Goal: Transaction & Acquisition: Download file/media

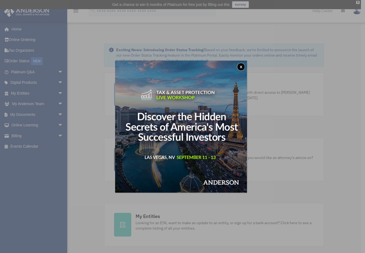
click at [244, 65] on button "x" at bounding box center [241, 67] width 8 height 8
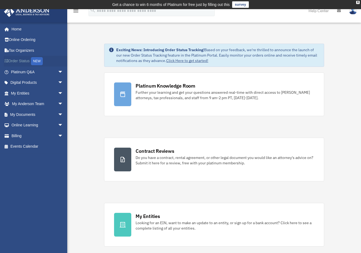
click at [22, 60] on link "Order Status NEW" at bounding box center [38, 61] width 68 height 11
click at [28, 115] on link "My Documents arrow_drop_down" at bounding box center [38, 114] width 68 height 11
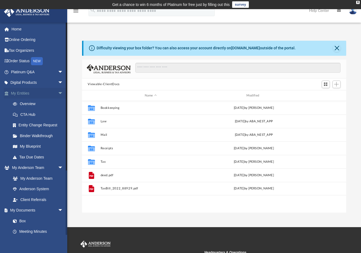
scroll to position [118, 260]
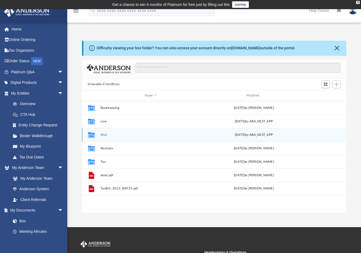
click at [103, 132] on div "Collaborated Folder Mail Tue Aug 26 2025 by ABA_NEST_APP" at bounding box center [214, 134] width 265 height 13
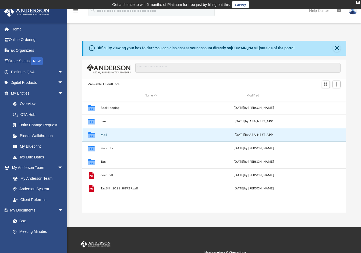
click at [103, 135] on button "Mail" at bounding box center [150, 134] width 101 height 3
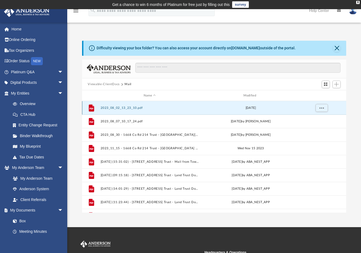
click at [125, 107] on button "2023_08_02_13_23_10.pdf" at bounding box center [149, 107] width 99 height 3
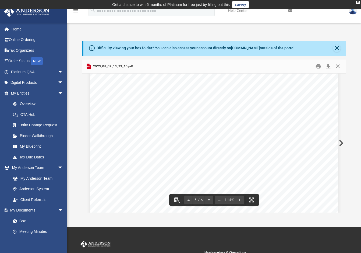
scroll to position [1426, 0]
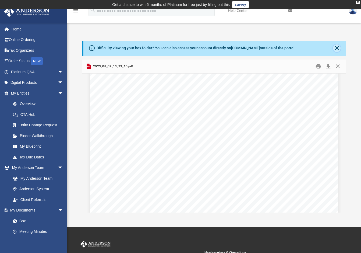
click at [337, 50] on button "Close" at bounding box center [337, 48] width 8 height 8
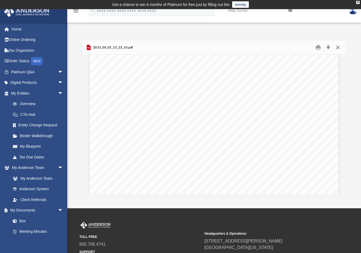
click at [338, 48] on button "Close" at bounding box center [338, 47] width 10 height 8
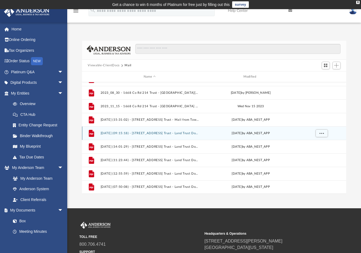
scroll to position [52, 0]
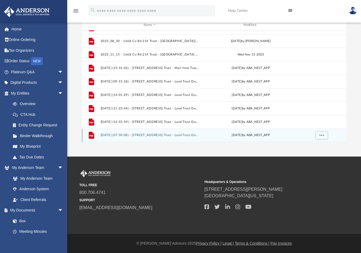
click at [150, 134] on button "2025.08.26 (07:50:08) - 1668 Co Rd 214 Trust - Land Trust Documents.pdf" at bounding box center [149, 134] width 99 height 3
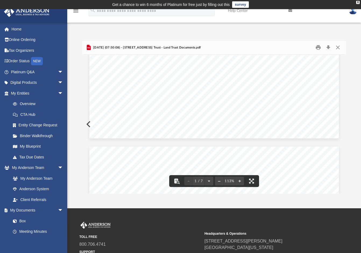
scroll to position [242, 0]
click at [329, 45] on button "Download" at bounding box center [329, 47] width 10 height 8
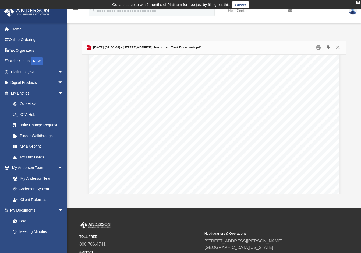
scroll to position [0, 0]
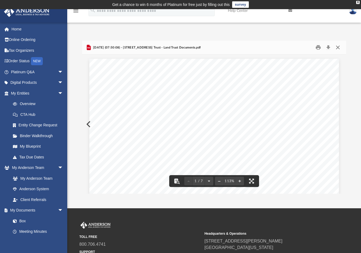
click at [338, 47] on button "Close" at bounding box center [338, 47] width 10 height 8
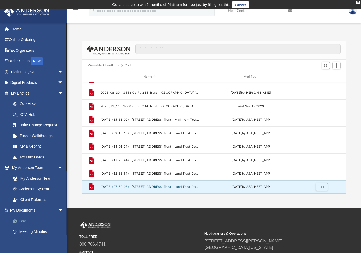
click at [22, 220] on link "Box" at bounding box center [40, 220] width 64 height 11
click at [24, 219] on link "Box" at bounding box center [40, 220] width 64 height 11
